Goal: Transaction & Acquisition: Purchase product/service

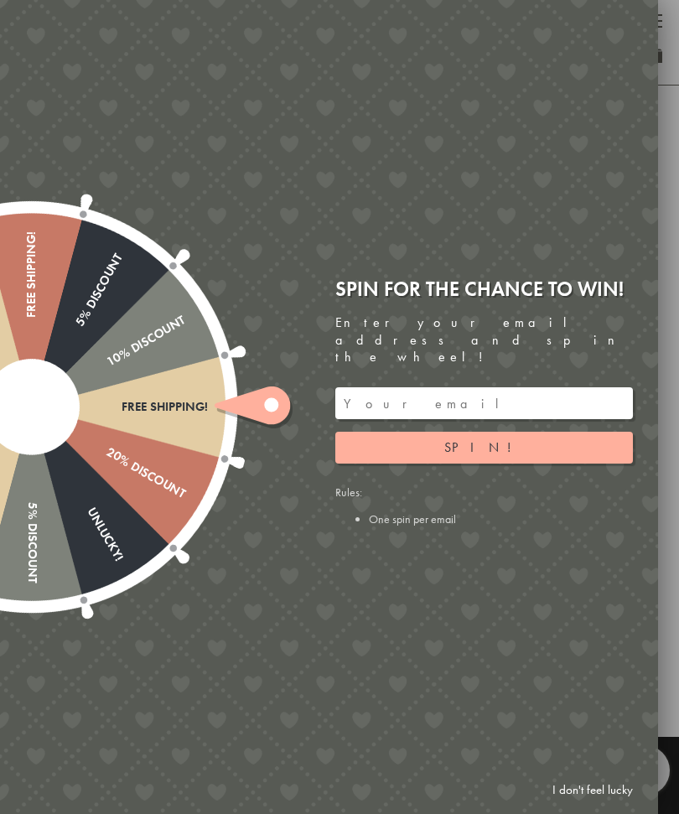
click at [382, 389] on input "email" at bounding box center [484, 403] width 298 height 32
click at [503, 432] on button "Spin!" at bounding box center [484, 448] width 298 height 32
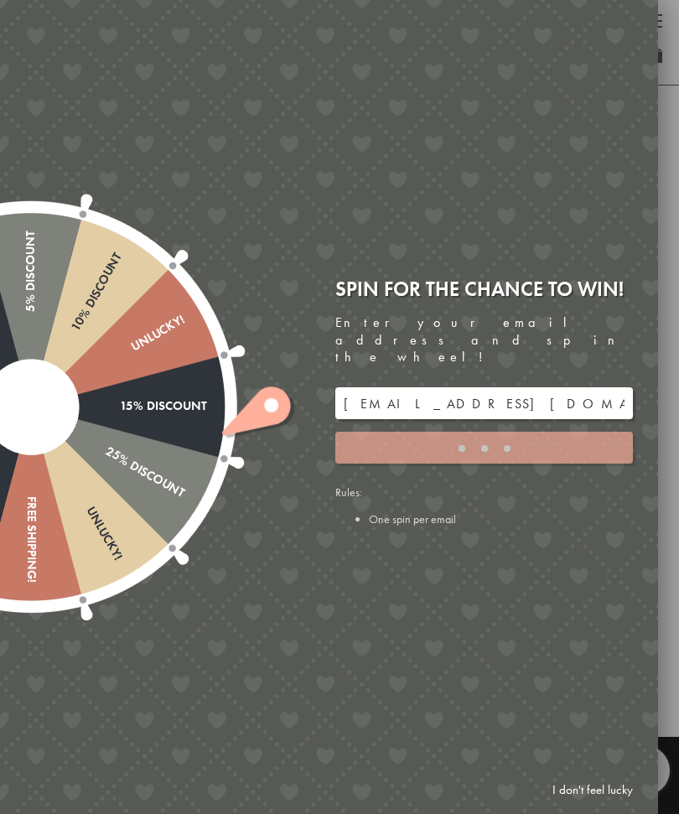
type input "82N8758V"
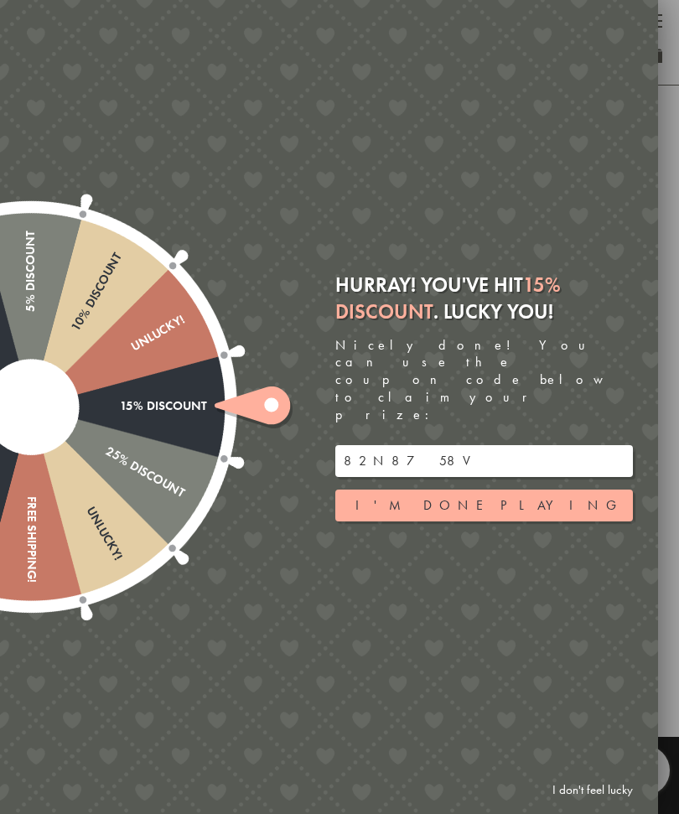
click at [542, 490] on button "I'm done playing" at bounding box center [484, 506] width 298 height 32
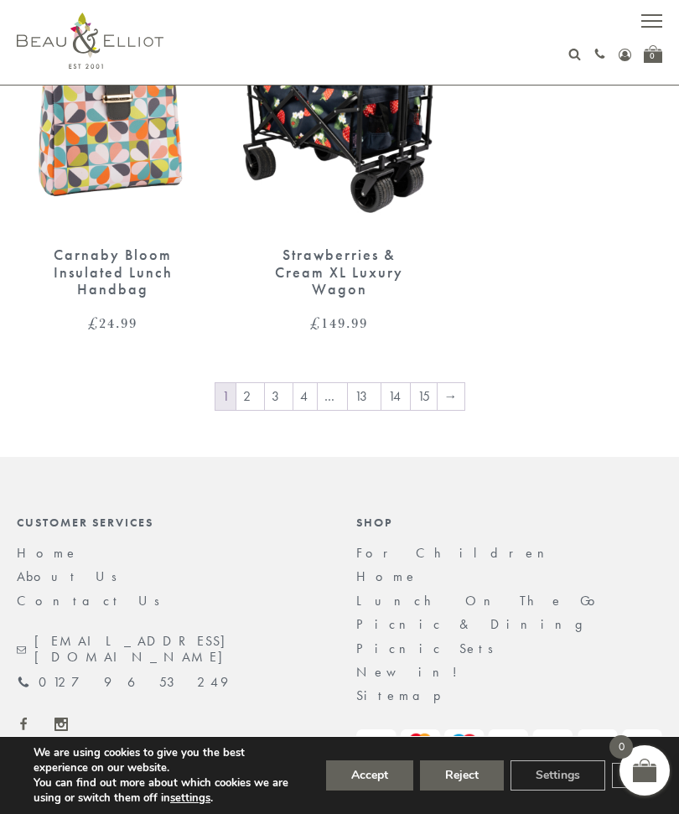
scroll to position [2654, 0]
click at [272, 384] on link "3" at bounding box center [279, 397] width 28 height 27
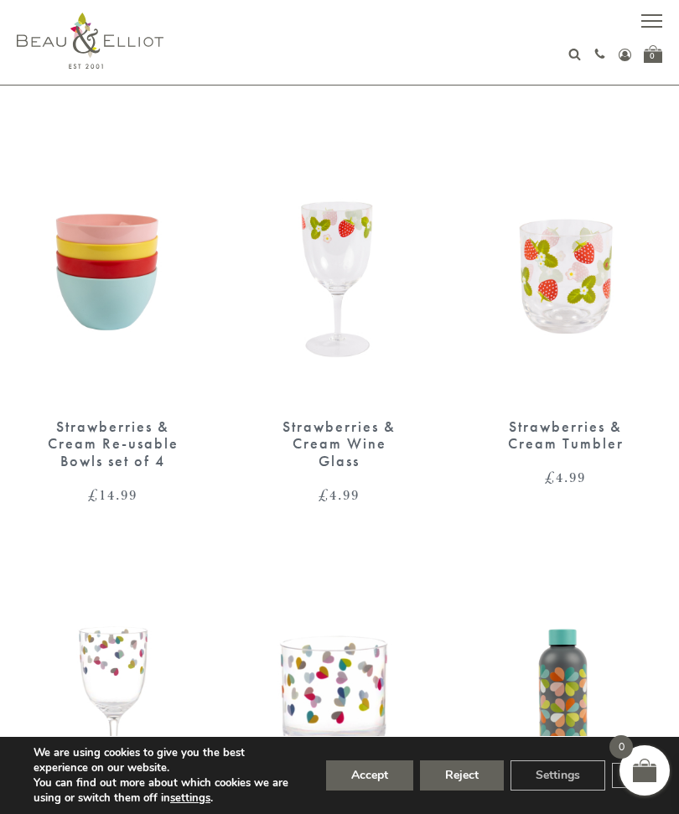
click at [570, 60] on icon at bounding box center [574, 54] width 13 height 13
click at [573, 59] on icon at bounding box center [574, 54] width 13 height 13
click at [577, 59] on icon at bounding box center [574, 54] width 13 height 13
click at [588, 54] on div "01279 653 249 Login / Register 0" at bounding box center [621, 54] width 81 height 18
click at [560, 95] on input "text" at bounding box center [561, 89] width 132 height 30
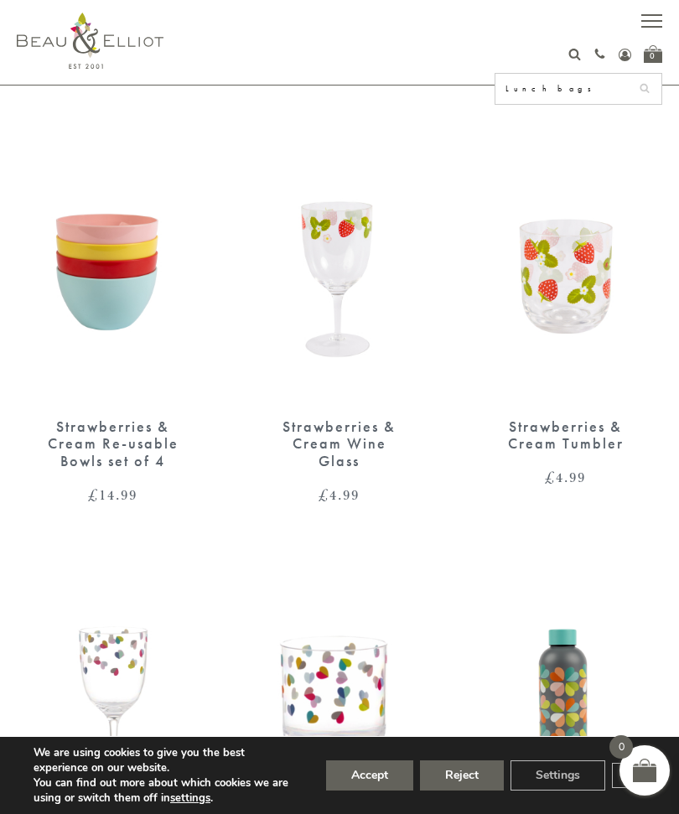
type input "Lunch bags"
click at [645, 86] on button "submit" at bounding box center [645, 87] width 34 height 27
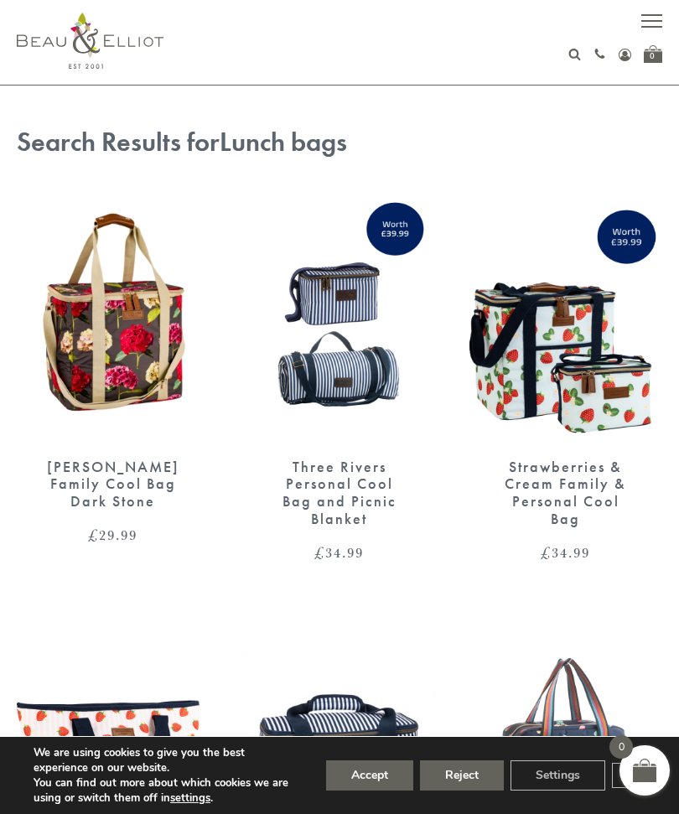
click at [578, 55] on use at bounding box center [575, 55] width 12 height 12
click at [557, 89] on input "Lunch bags" at bounding box center [561, 89] width 132 height 30
type input "L"
type input "Bags"
click at [645, 86] on button "submit" at bounding box center [645, 87] width 34 height 27
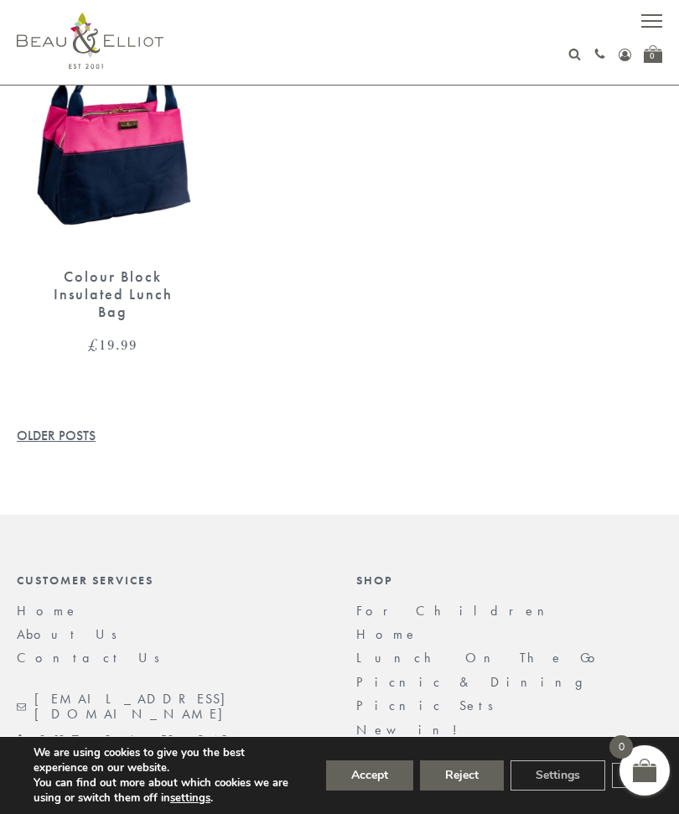
scroll to position [5759, 0]
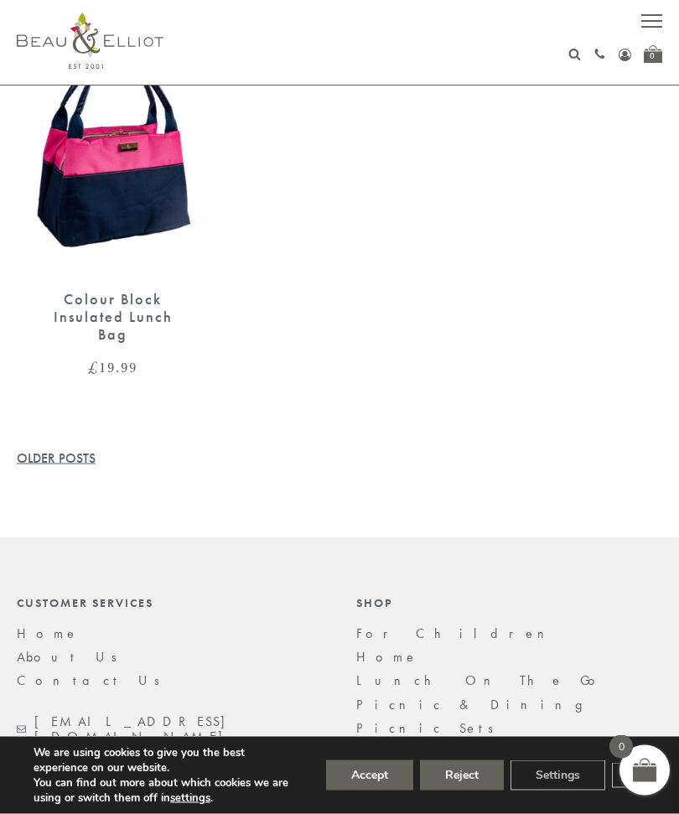
click at [493, 806] on div "We are using cookies to give you the best experience on our website. You can fi…" at bounding box center [339, 775] width 679 height 77
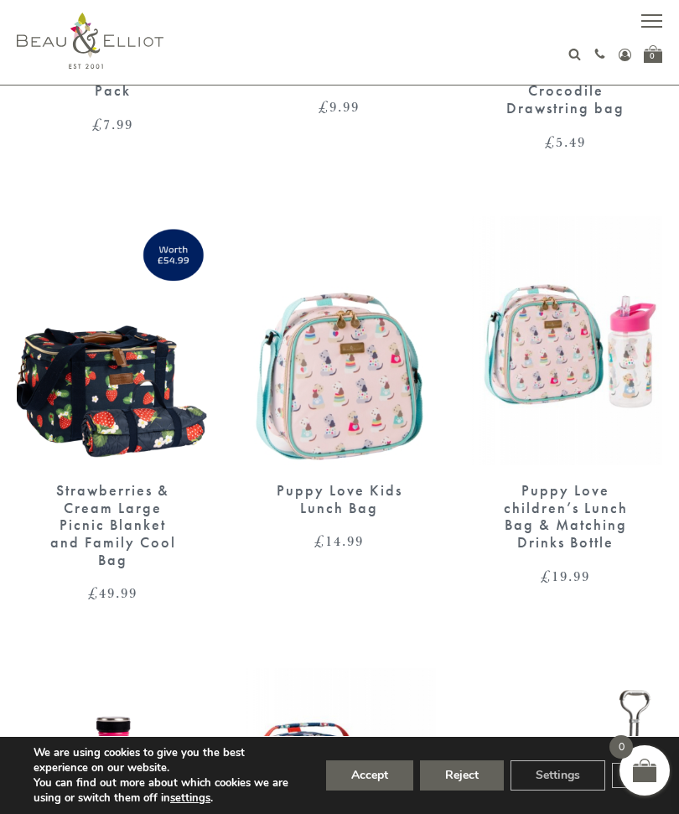
scroll to position [0, 0]
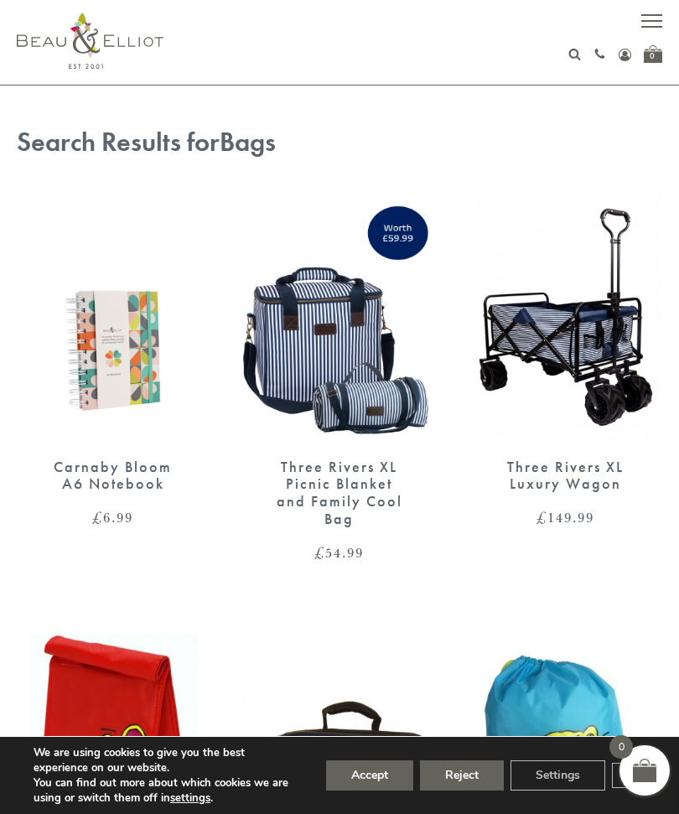
click at [661, 53] on div "0" at bounding box center [653, 54] width 18 height 18
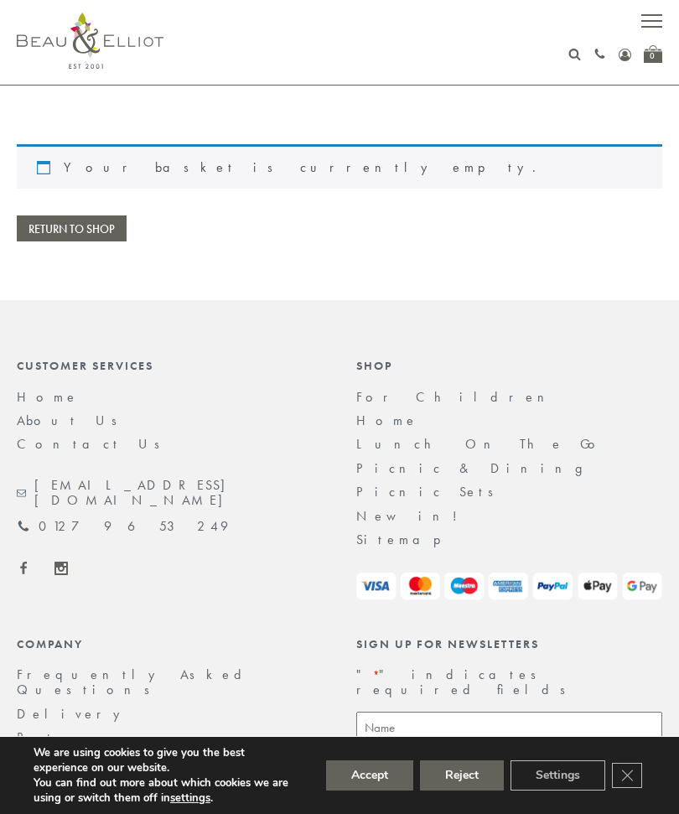
click at [622, 61] on icon at bounding box center [625, 55] width 13 height 13
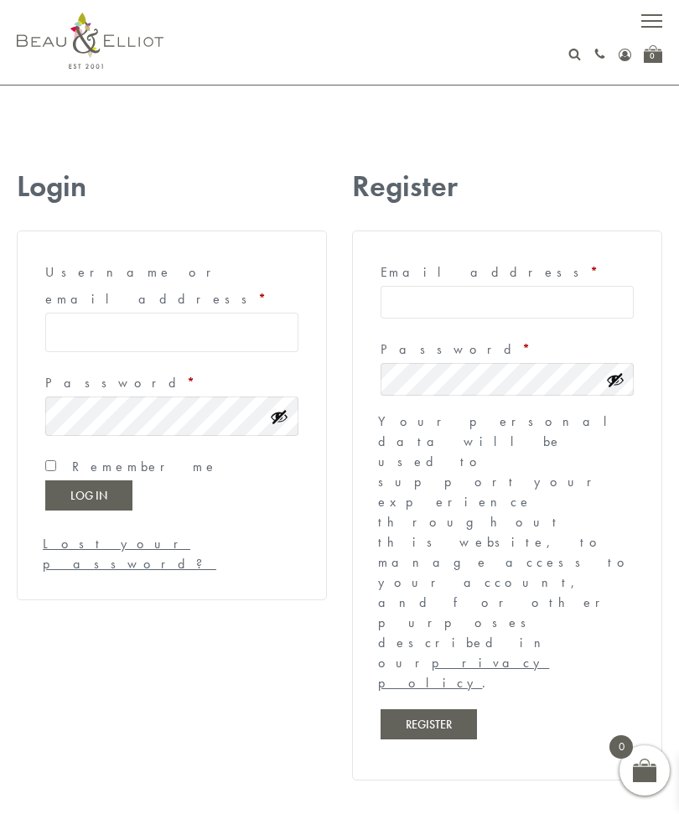
click at [581, 50] on icon at bounding box center [574, 54] width 13 height 13
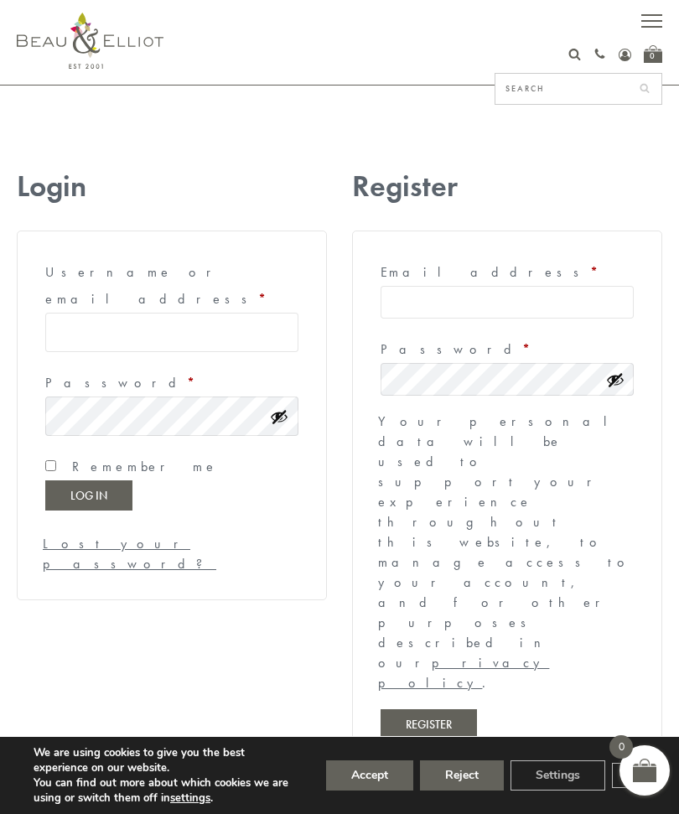
click at [595, 60] on icon at bounding box center [600, 54] width 13 height 13
click at [601, 54] on icon at bounding box center [600, 54] width 13 height 13
click at [350, 329] on div "Login Username or email address * Required Password * Required Remember me Log …" at bounding box center [339, 475] width 645 height 663
